Goal: Transaction & Acquisition: Purchase product/service

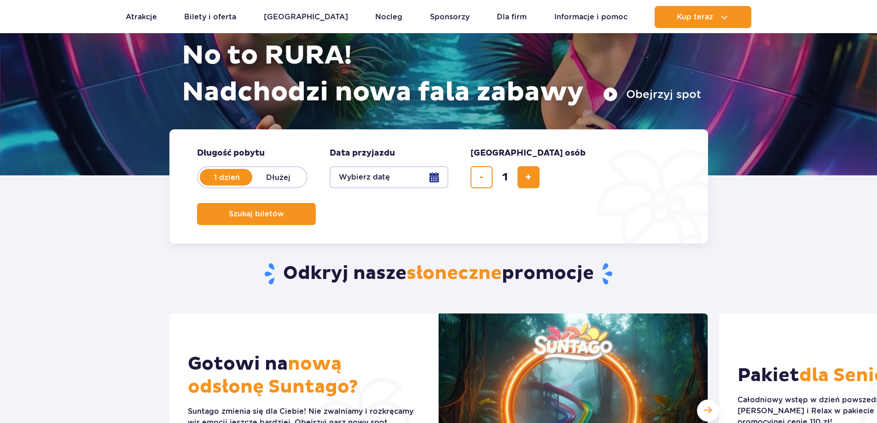
scroll to position [153, 0]
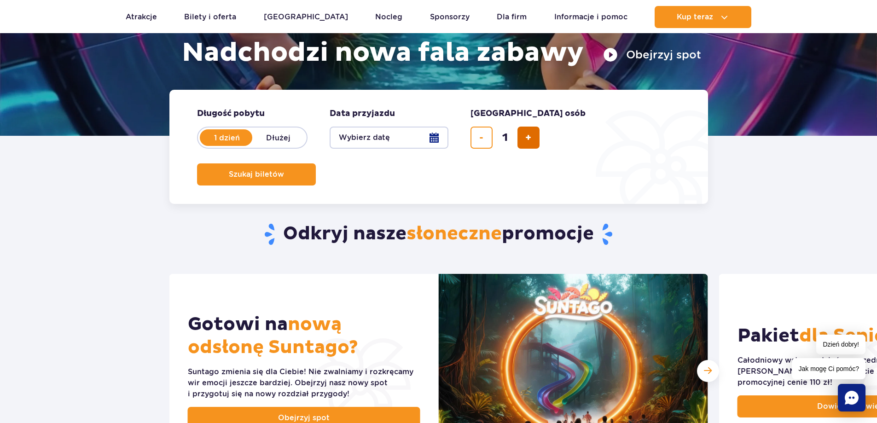
click at [527, 138] on span "dodaj bilet" at bounding box center [528, 138] width 6 height 0
type input "2"
click at [280, 170] on span "Szukaj biletów" at bounding box center [252, 174] width 55 height 8
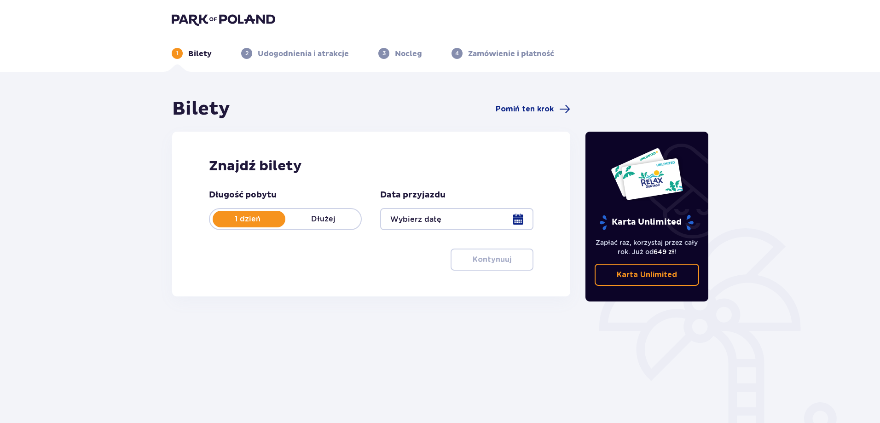
click at [452, 221] on div at bounding box center [456, 219] width 153 height 22
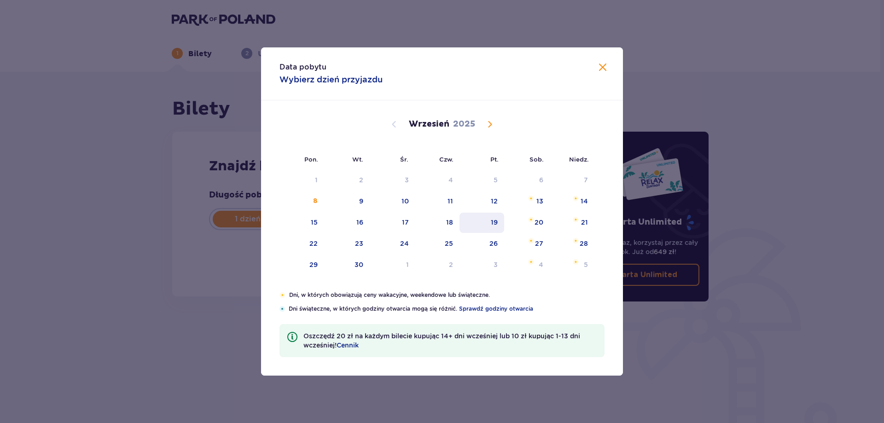
click at [492, 221] on div "19" at bounding box center [494, 222] width 7 height 9
type input "19.09.25"
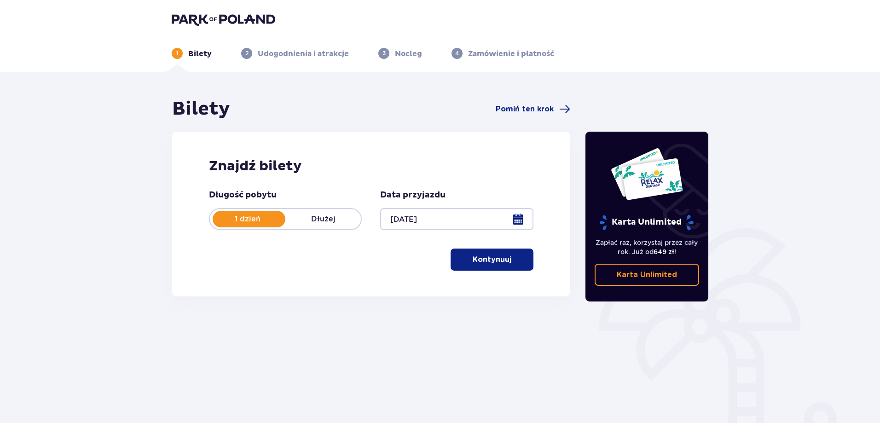
click at [497, 264] on p "Kontynuuj" at bounding box center [492, 259] width 39 height 10
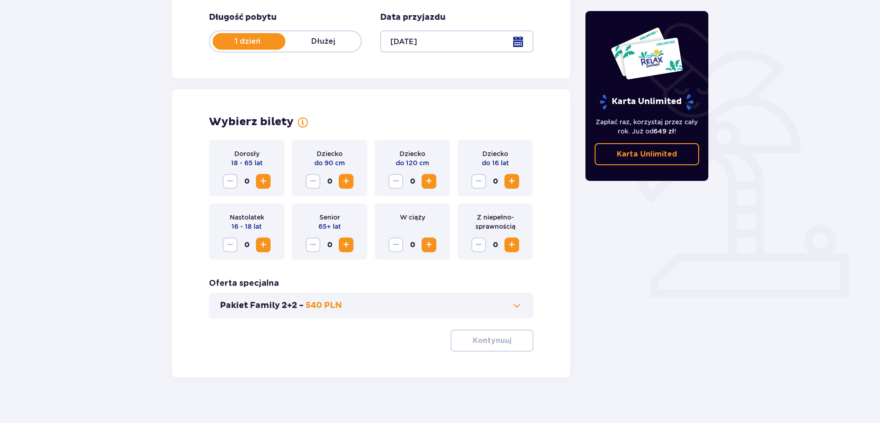
scroll to position [187, 0]
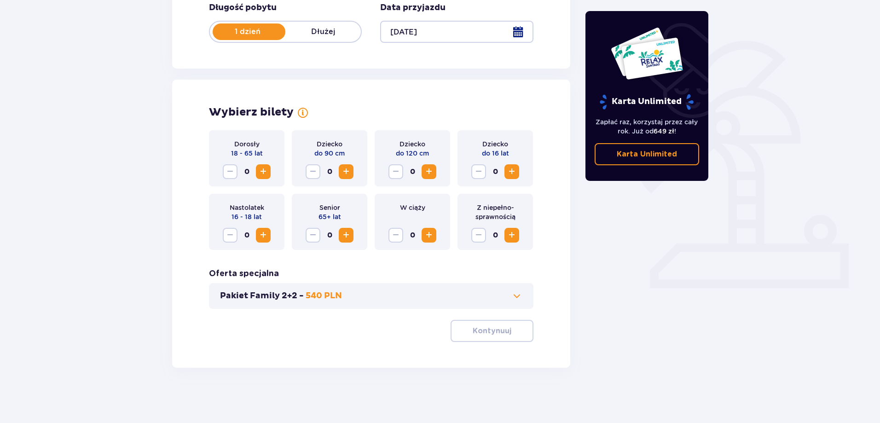
click at [261, 170] on span "Increase" at bounding box center [263, 171] width 11 height 11
click at [226, 171] on span "Decrease" at bounding box center [230, 171] width 11 height 11
click at [260, 172] on span "Increase" at bounding box center [263, 171] width 11 height 11
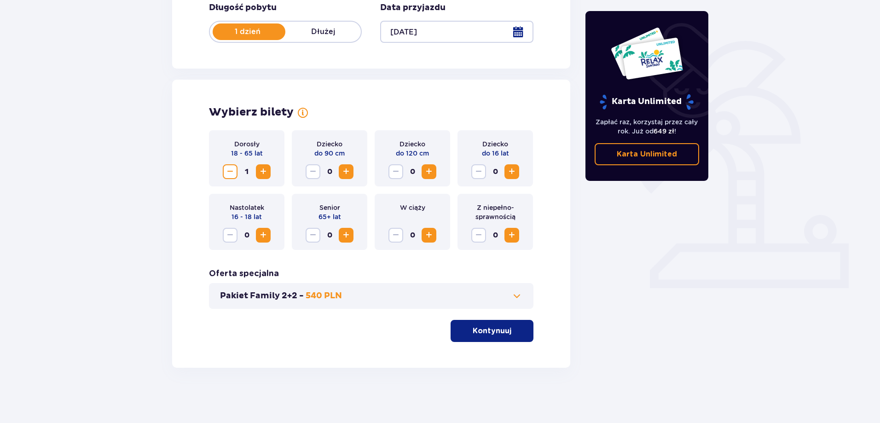
click at [260, 172] on span "Increase" at bounding box center [263, 171] width 11 height 11
click at [462, 339] on button "Kontynuuj" at bounding box center [492, 331] width 83 height 22
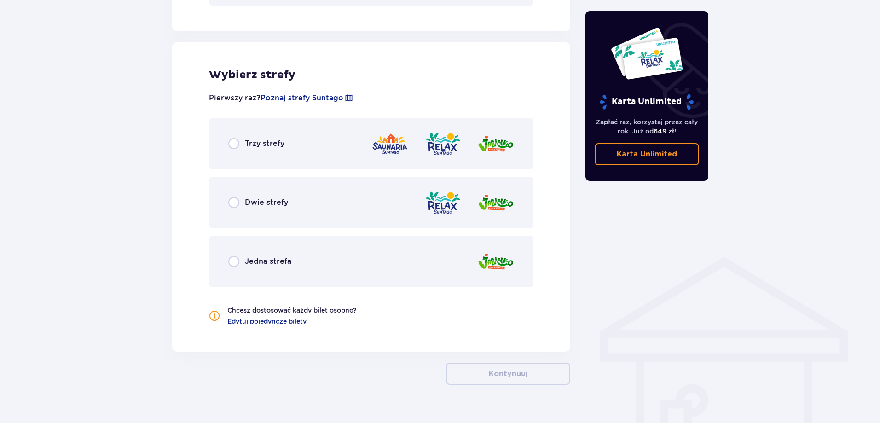
scroll to position [508, 0]
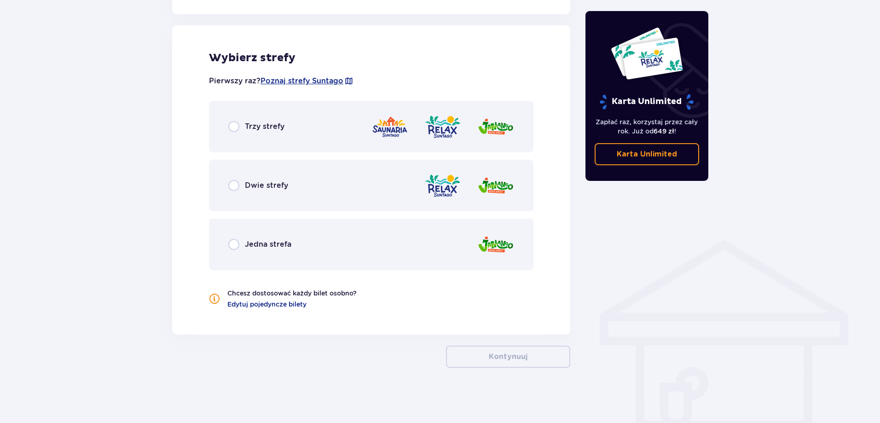
click at [245, 243] on p "Jedna strefa" at bounding box center [268, 244] width 46 height 10
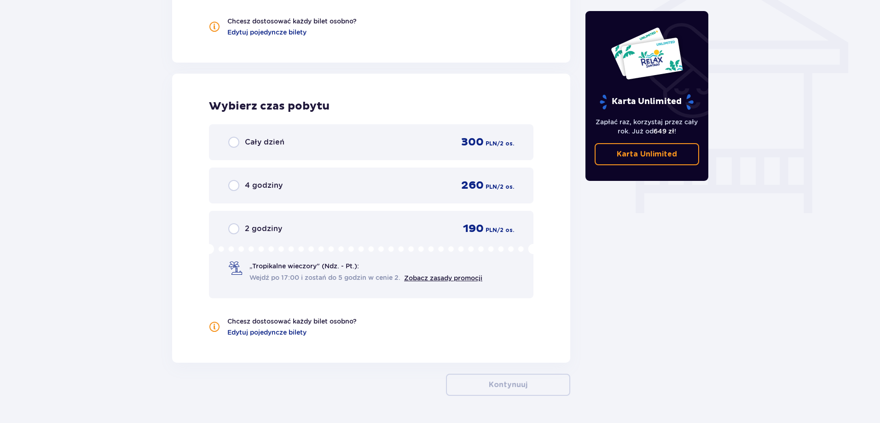
scroll to position [777, 0]
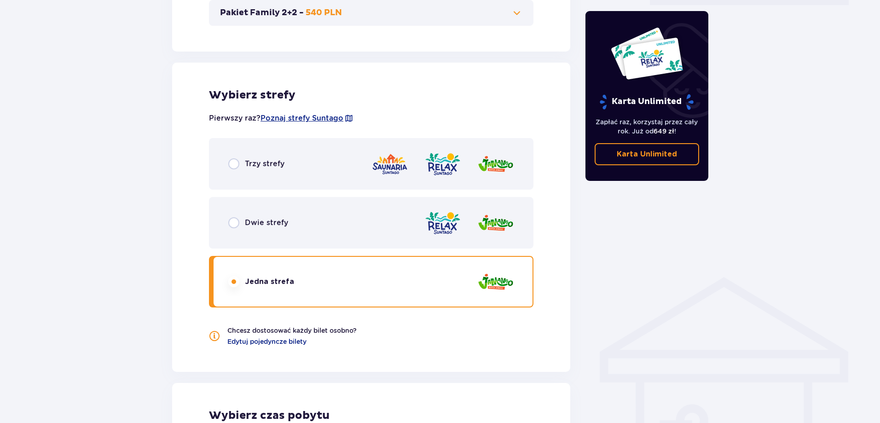
click at [279, 155] on div "Trzy strefy" at bounding box center [371, 164] width 324 height 52
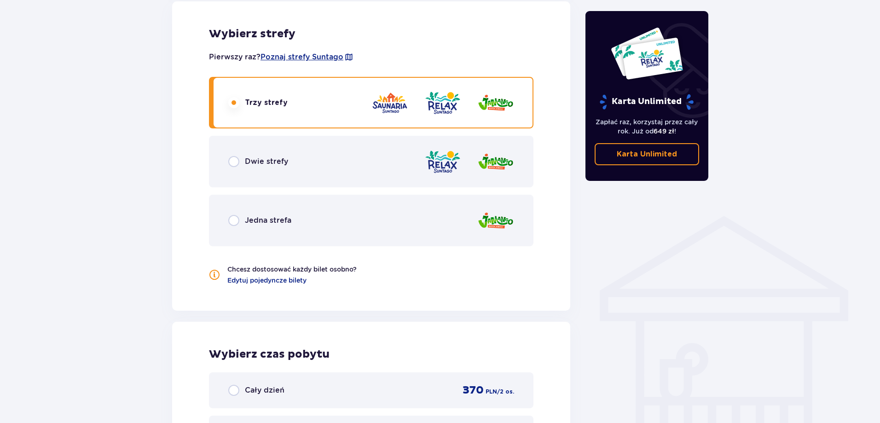
click at [283, 208] on div "Jedna strefa" at bounding box center [371, 221] width 324 height 52
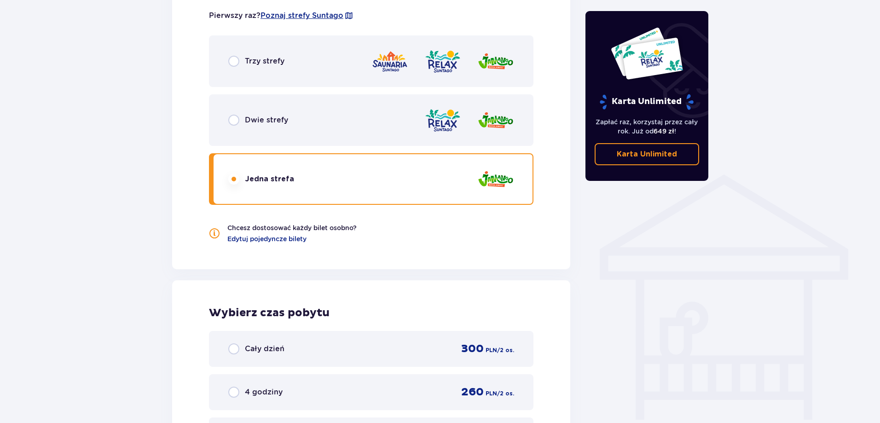
scroll to position [562, 0]
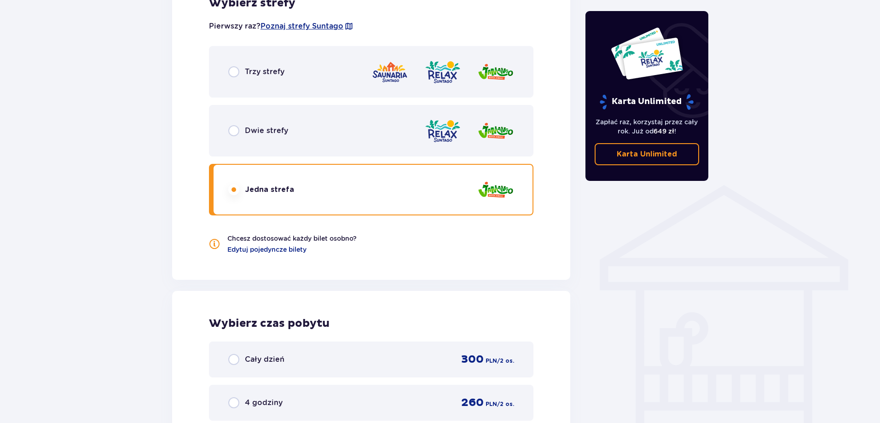
click at [356, 81] on div "Trzy strefy" at bounding box center [371, 72] width 324 height 52
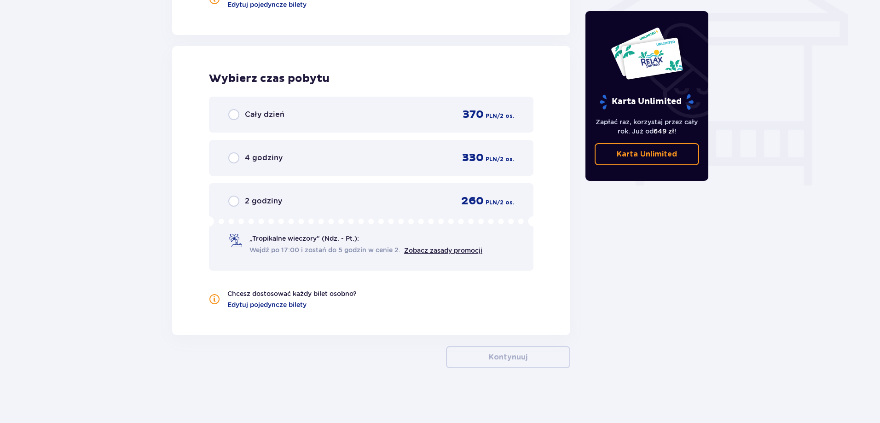
scroll to position [808, 0]
click at [372, 121] on div "Cały dzień 370 PLN / 2 os." at bounding box center [371, 114] width 324 height 36
